Goal: Information Seeking & Learning: Learn about a topic

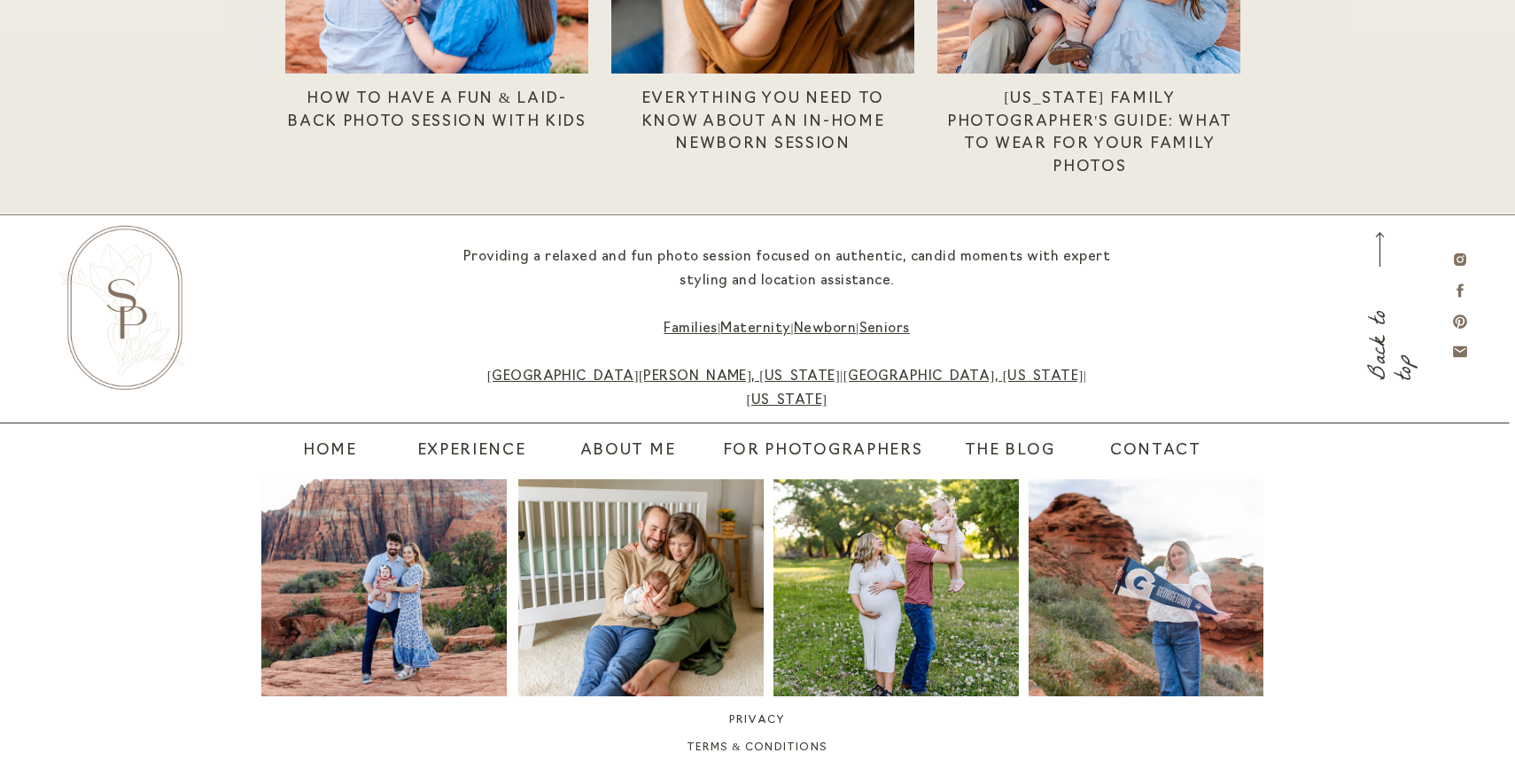
scroll to position [4918, 0]
click at [627, 449] on nav "About Me" at bounding box center [627, 451] width 132 height 24
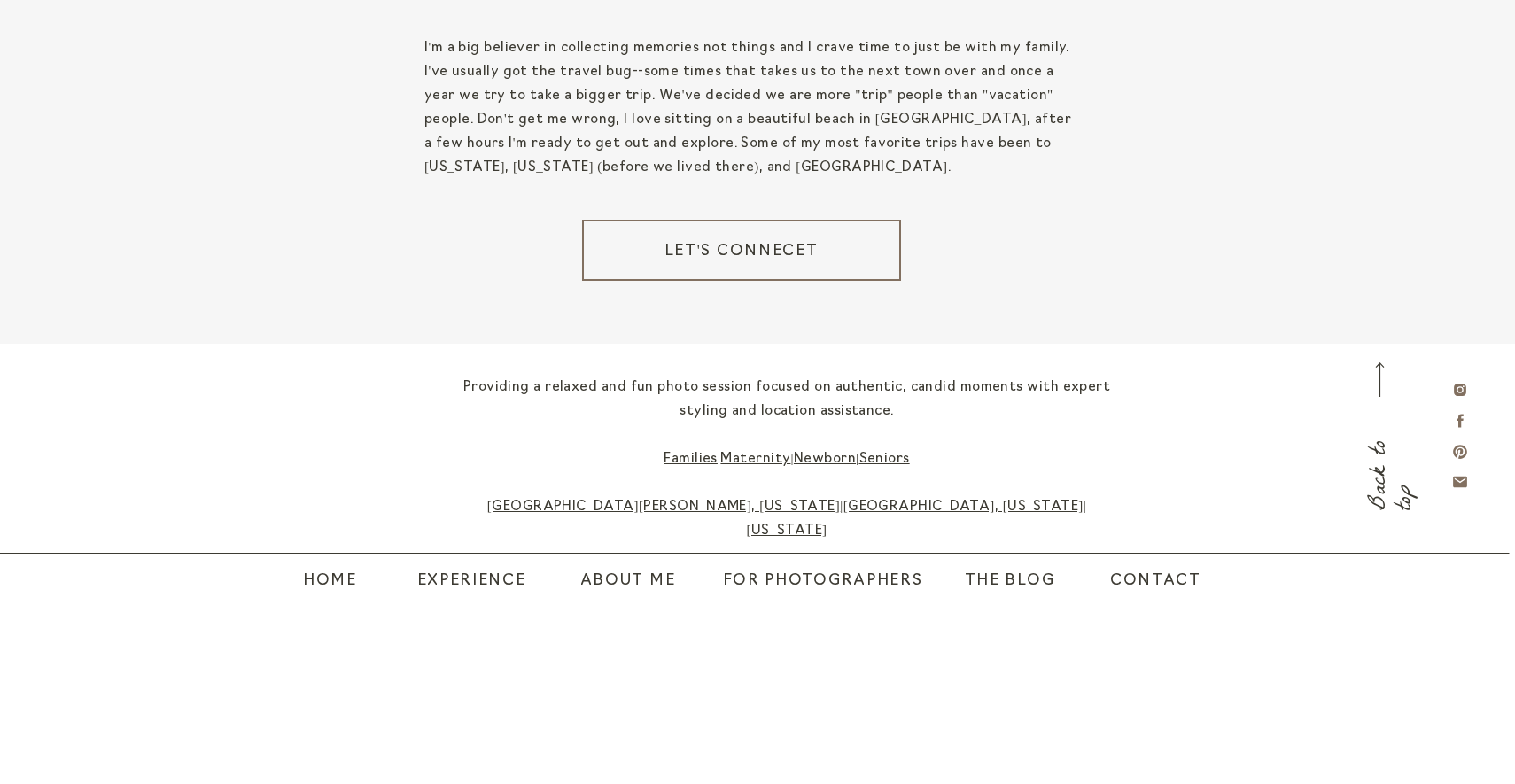
scroll to position [3245, 0]
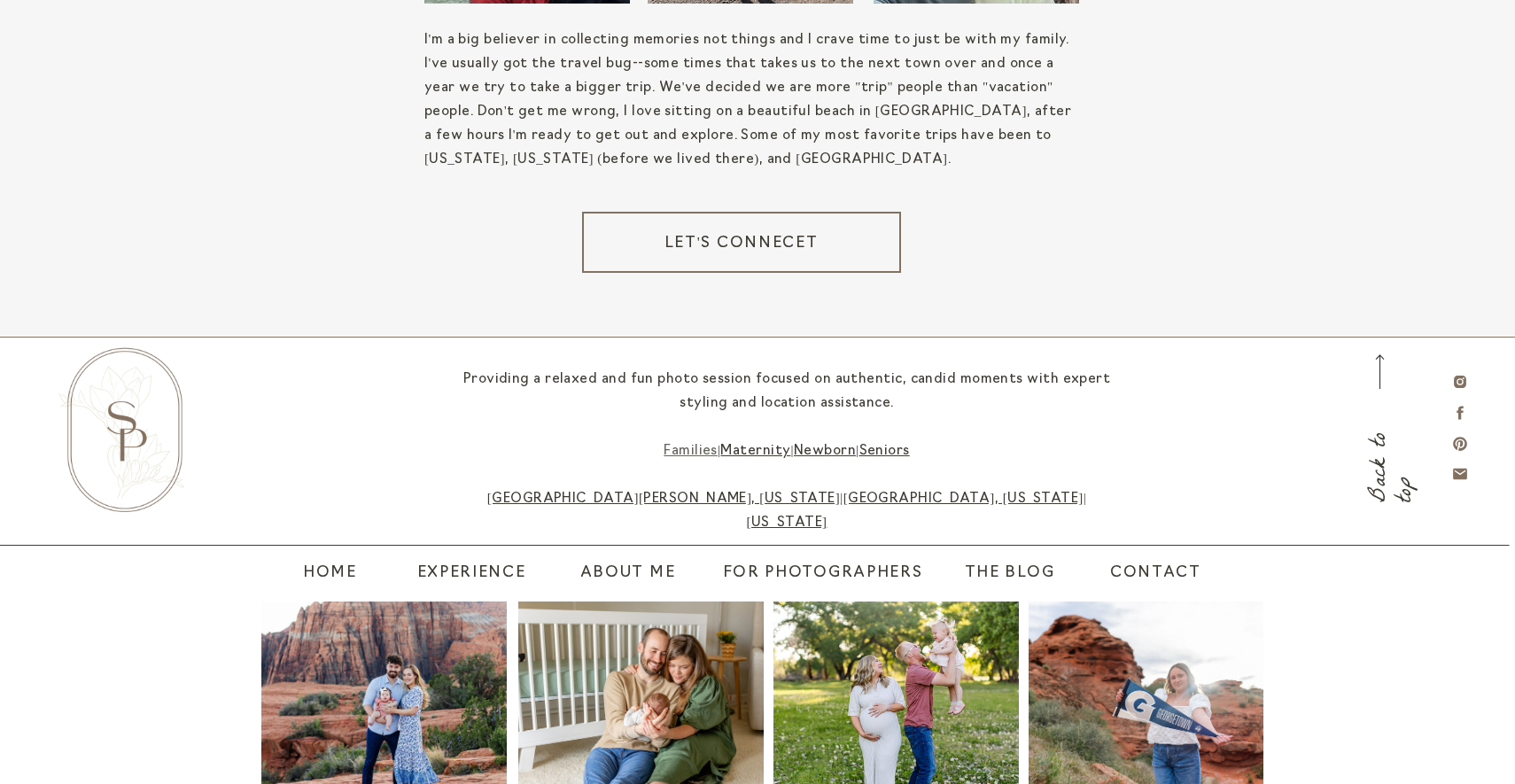
click at [695, 448] on link "Families" at bounding box center [691, 451] width 54 height 14
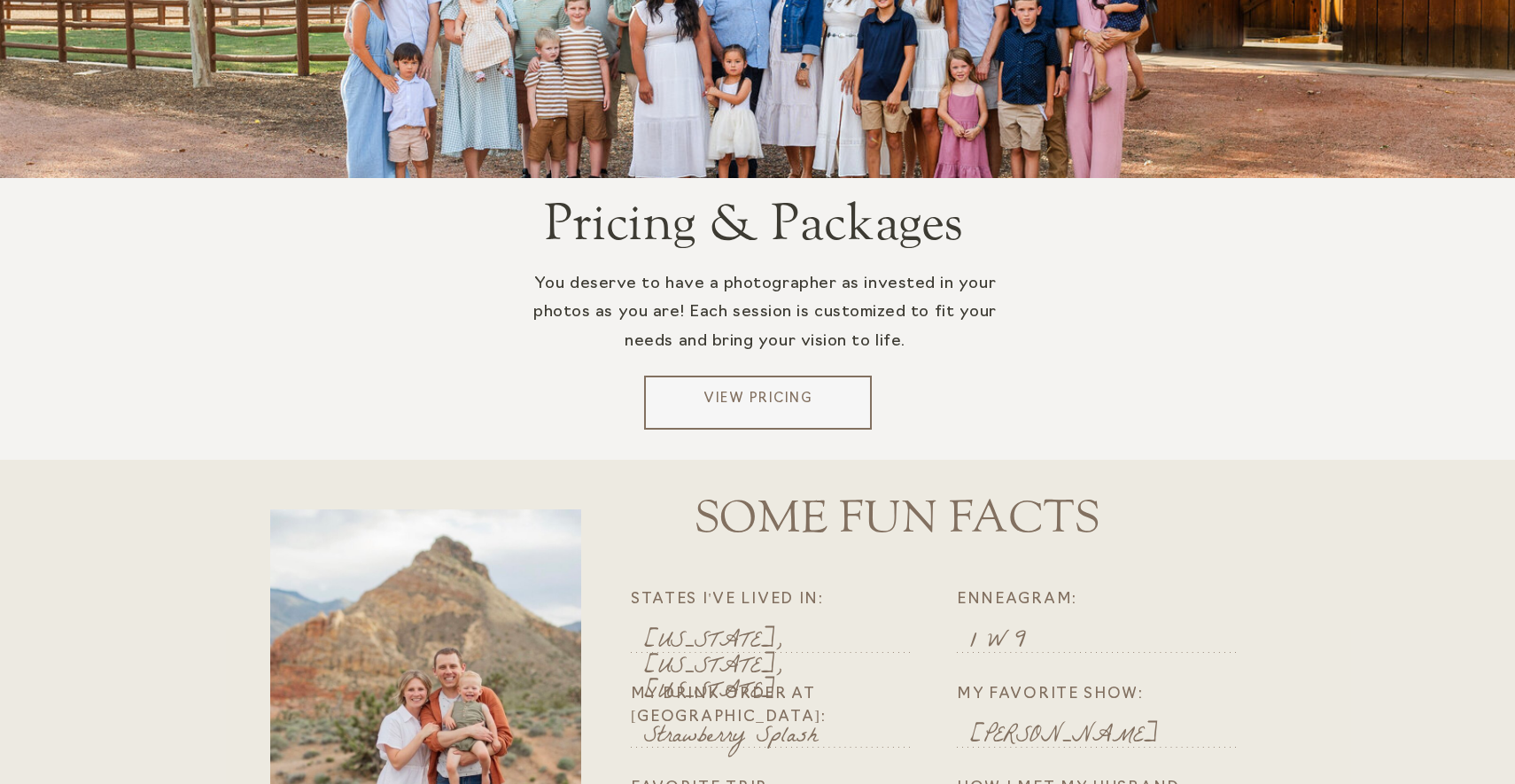
scroll to position [3452, 0]
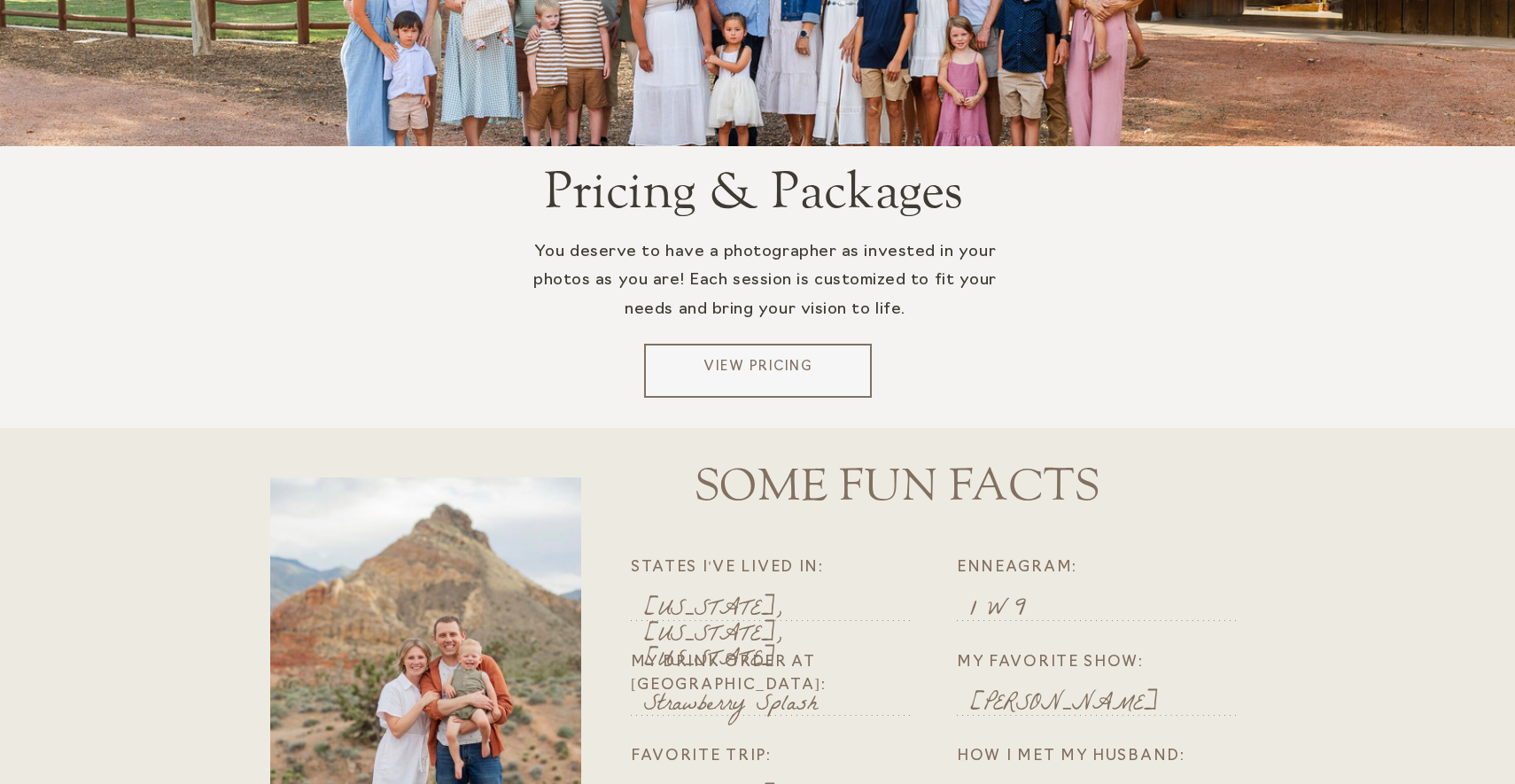
click at [724, 369] on p "View Pricing" at bounding box center [757, 371] width 213 height 26
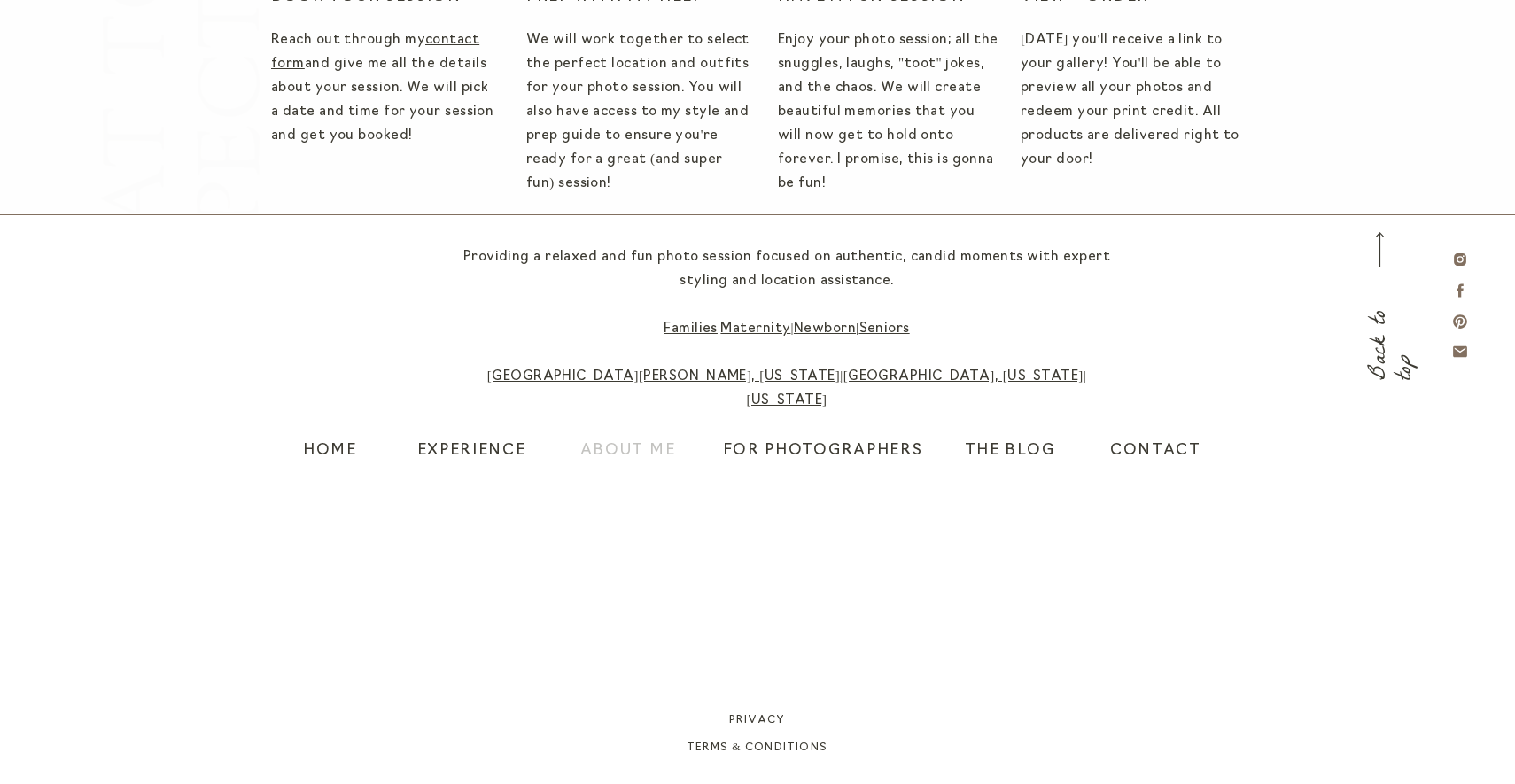
scroll to position [5007, 0]
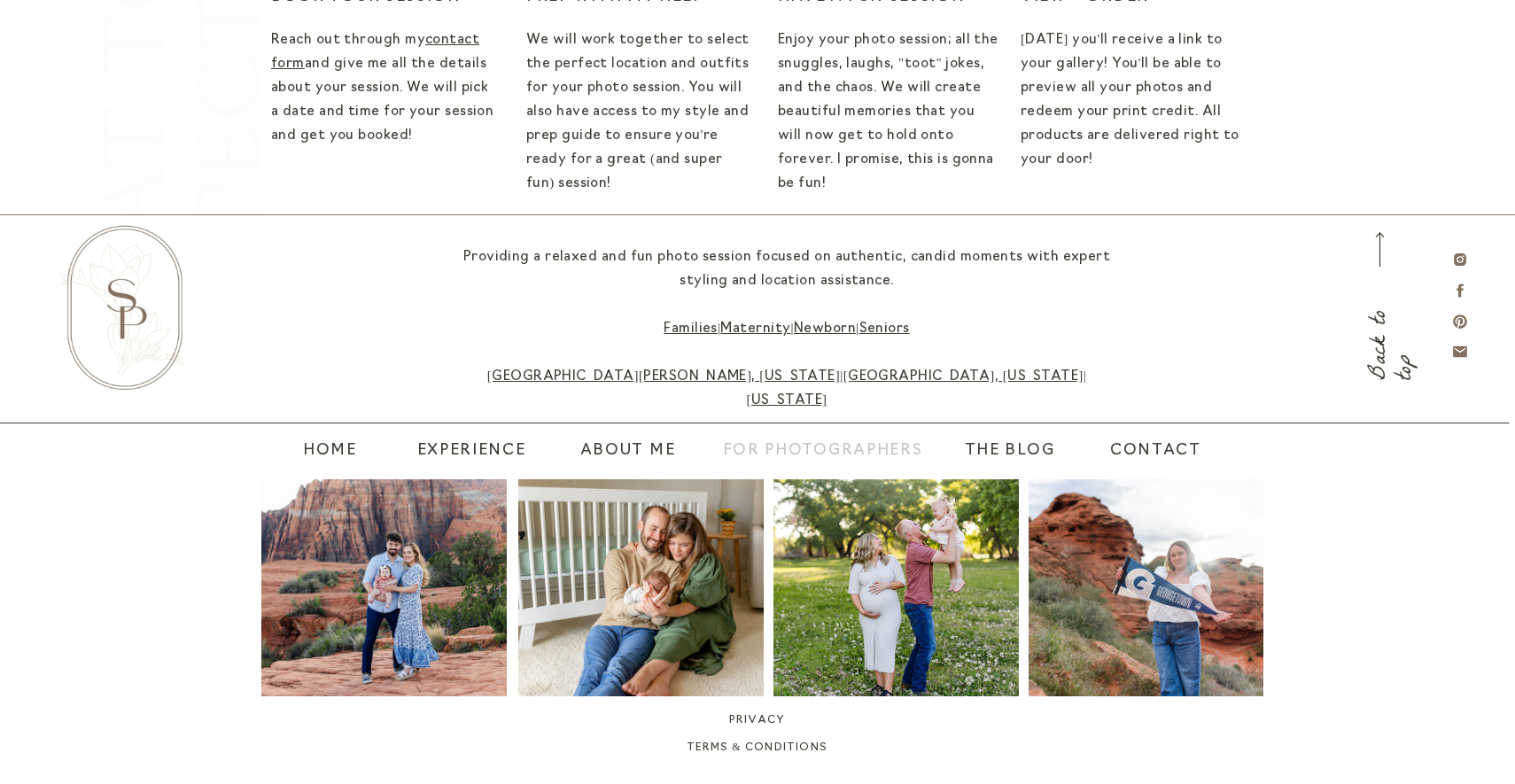
click at [773, 451] on nav "For Photographers" at bounding box center [822, 451] width 220 height 24
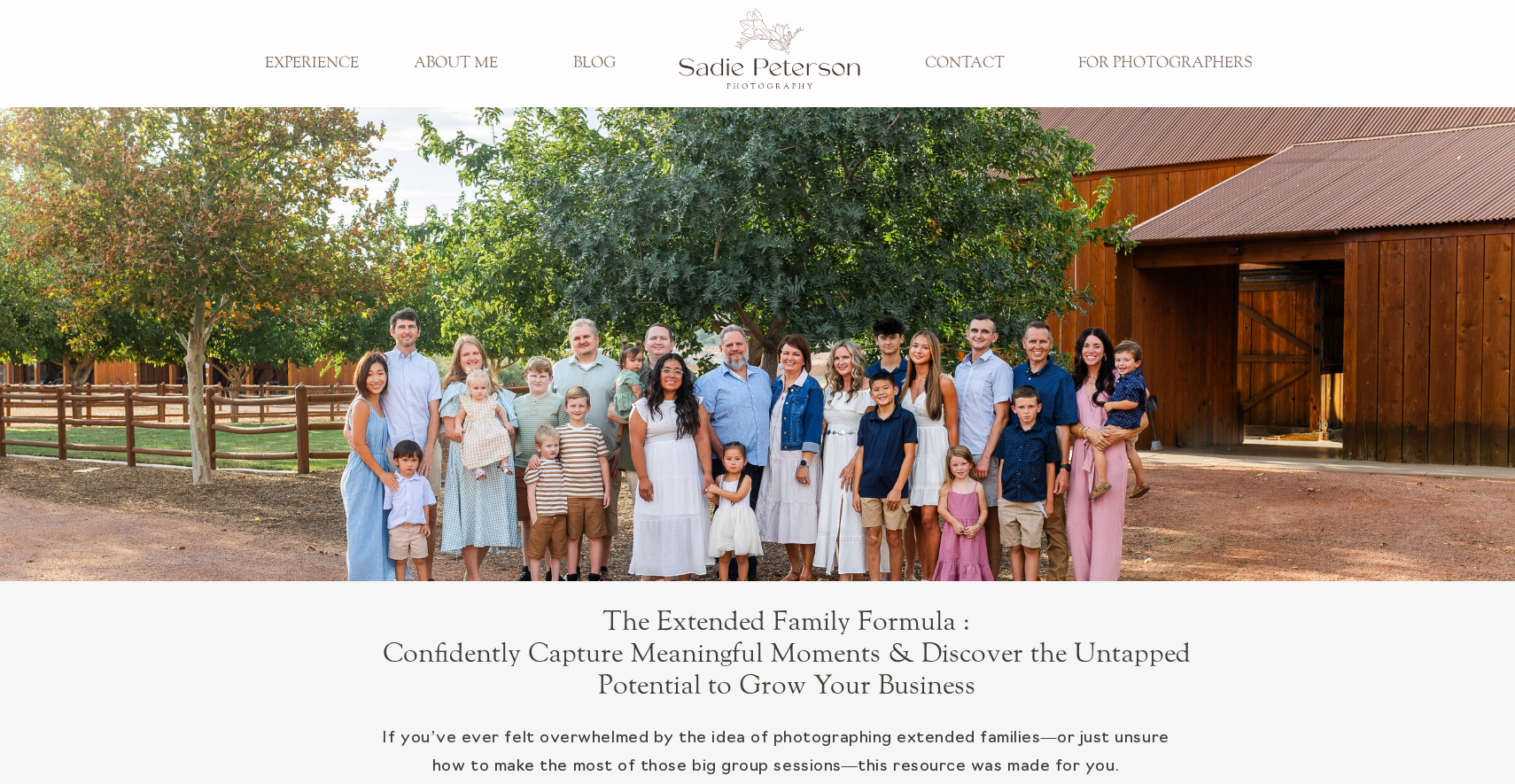
click at [1093, 64] on h3 "FOR PHOTOGRAPHERS" at bounding box center [1164, 63] width 199 height 19
click at [749, 62] on div at bounding box center [769, 48] width 183 height 117
